Goal: Task Accomplishment & Management: Manage account settings

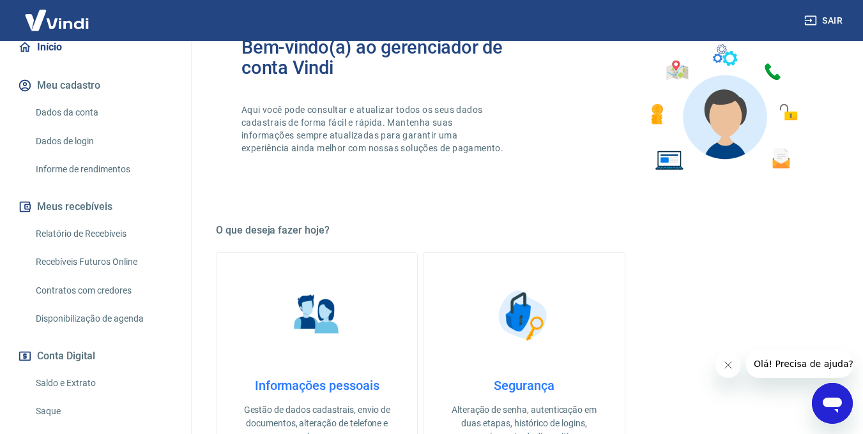
scroll to position [138, 0]
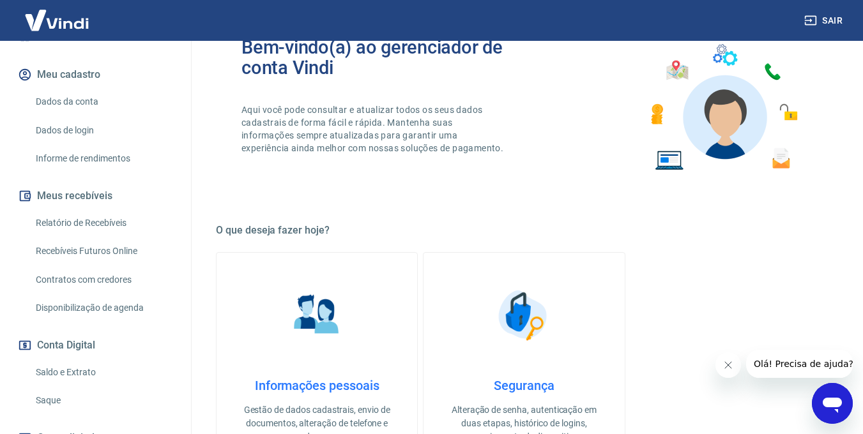
click at [75, 371] on link "Saldo e Extrato" at bounding box center [103, 373] width 145 height 26
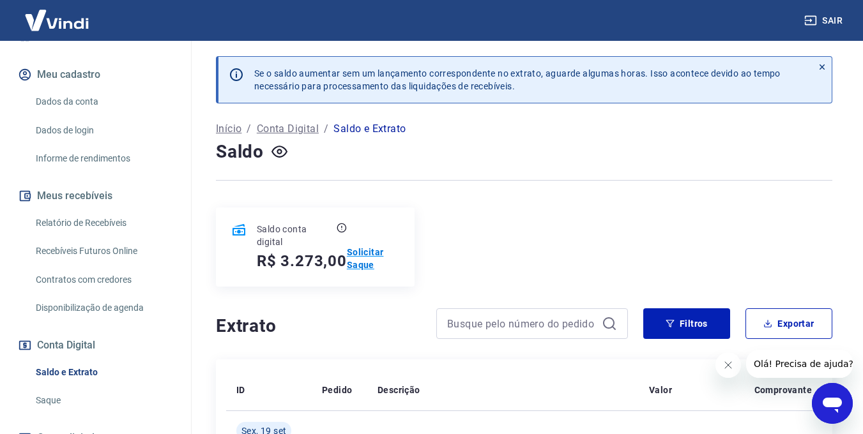
click at [367, 264] on p "Solicitar Saque" at bounding box center [373, 259] width 52 height 26
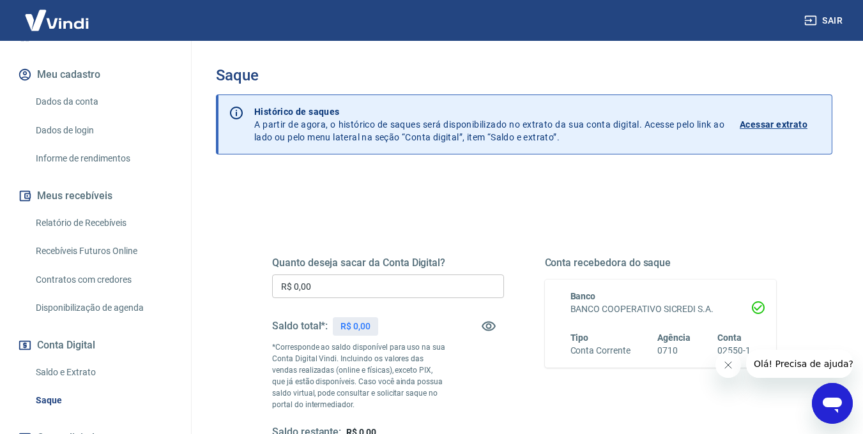
click at [392, 296] on input "R$ 0,00" at bounding box center [388, 287] width 232 height 24
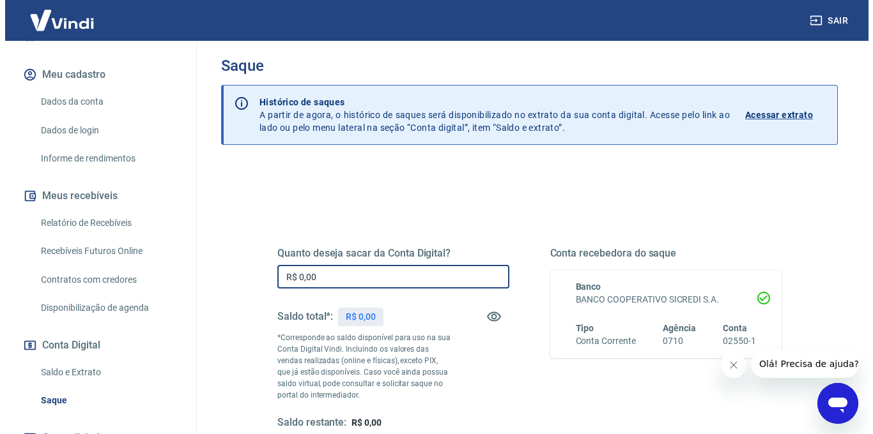
scroll to position [57, 0]
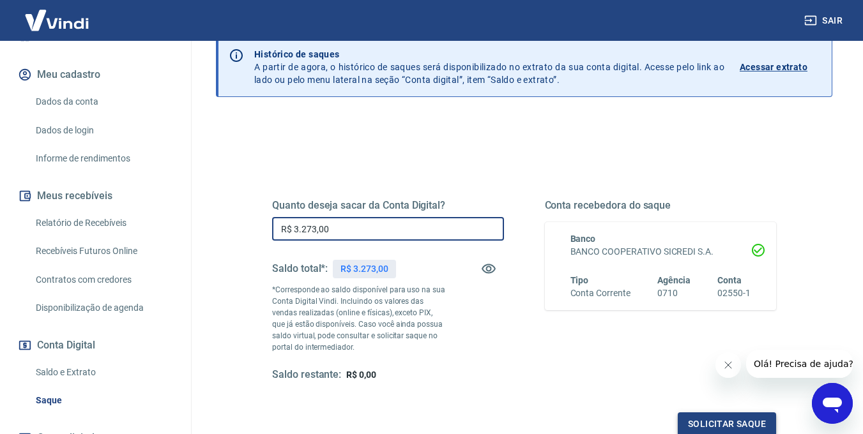
type input "R$ 3.273,00"
click at [740, 422] on button "Solicitar saque" at bounding box center [727, 425] width 98 height 24
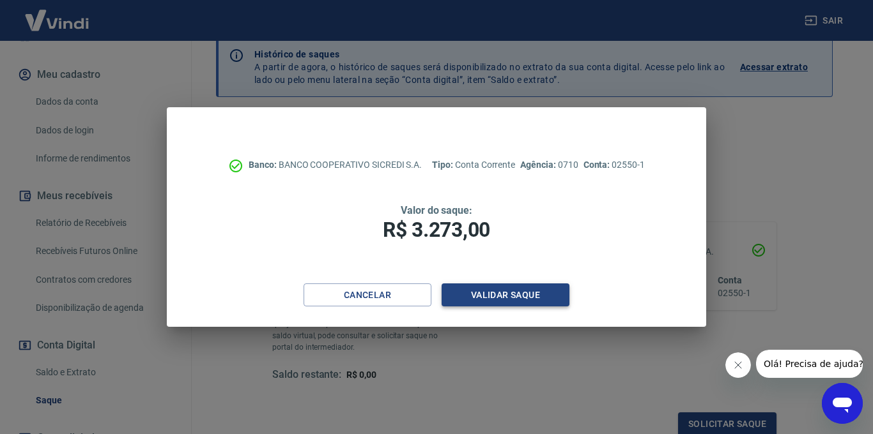
click at [515, 295] on button "Validar saque" at bounding box center [505, 296] width 128 height 24
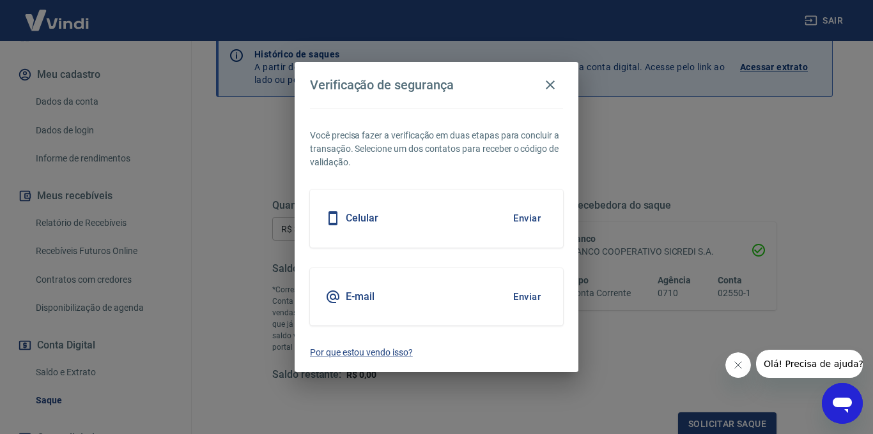
scroll to position [59, 0]
click at [520, 298] on button "Enviar" at bounding box center [527, 297] width 42 height 27
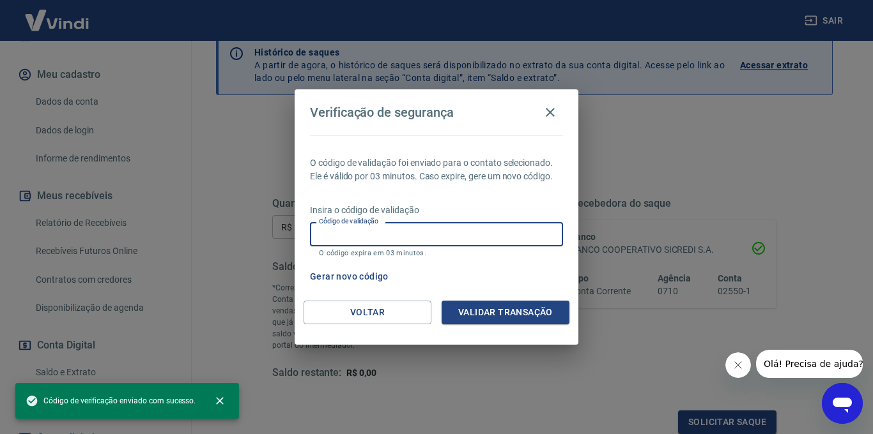
click at [397, 236] on input "Código de validação" at bounding box center [436, 234] width 253 height 24
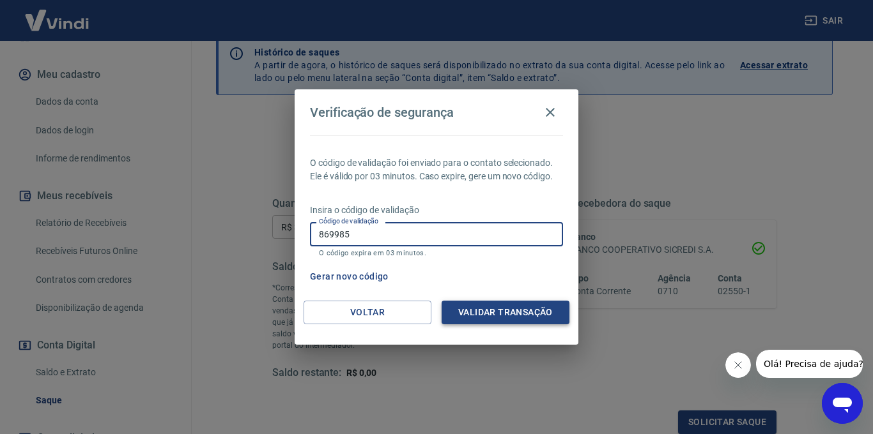
type input "869985"
click at [519, 320] on button "Validar transação" at bounding box center [505, 313] width 128 height 24
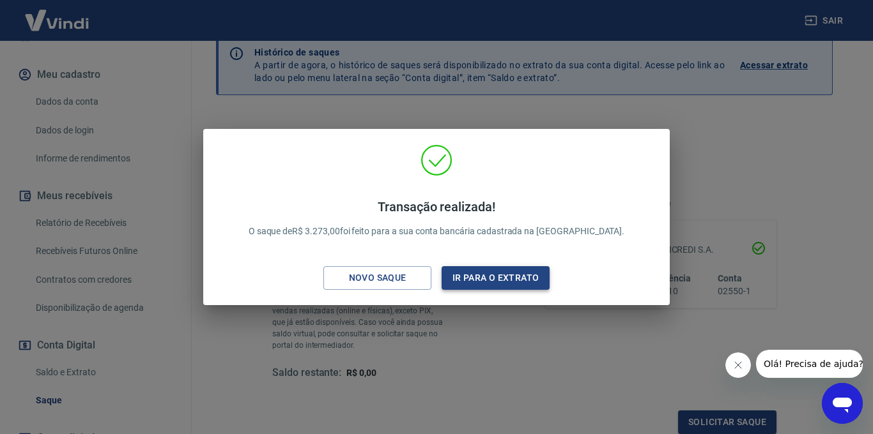
click at [502, 284] on button "Ir para o extrato" at bounding box center [495, 278] width 108 height 24
